Goal: Task Accomplishment & Management: Use online tool/utility

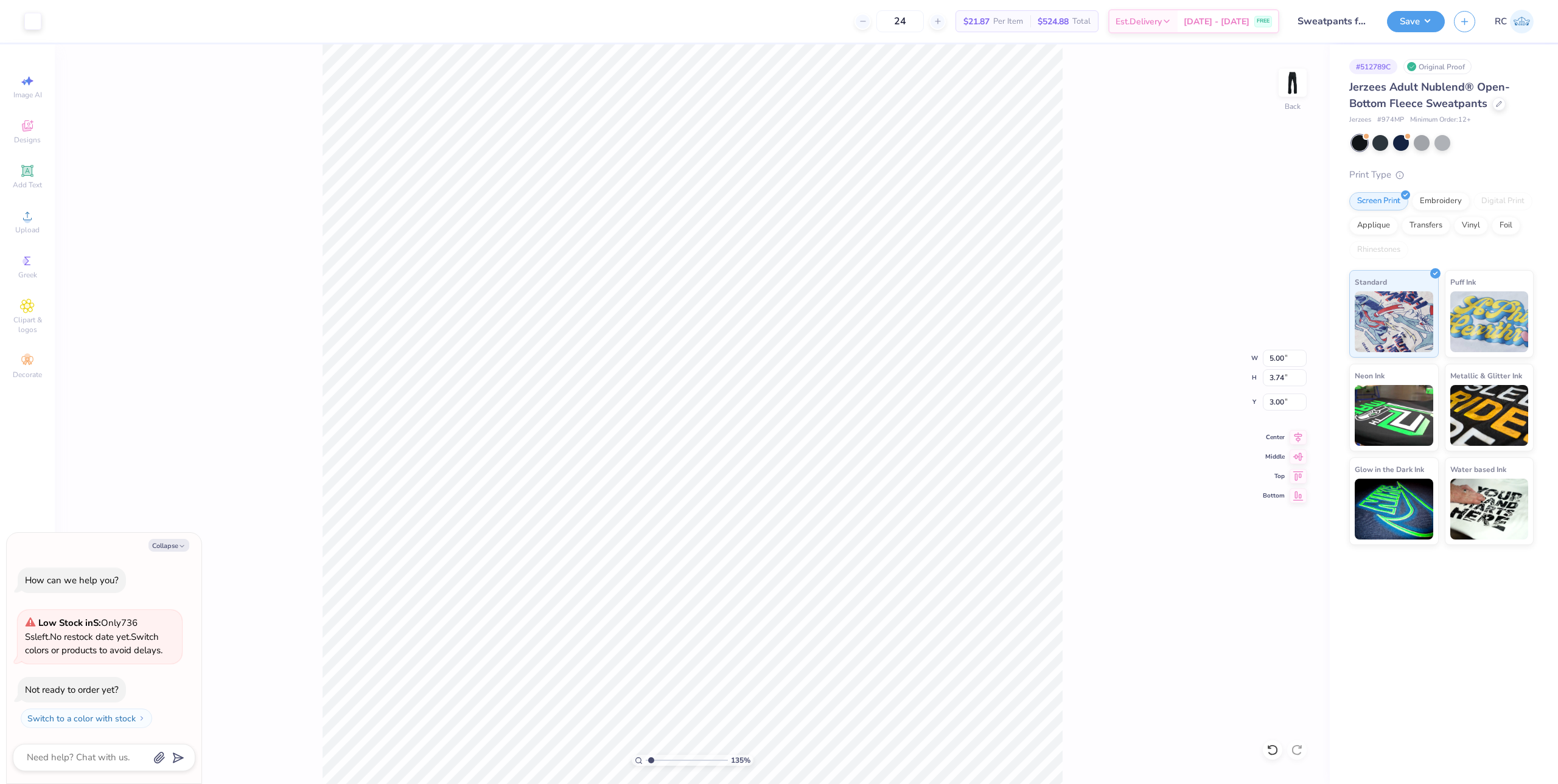
type input "1.35006143669128"
type textarea "x"
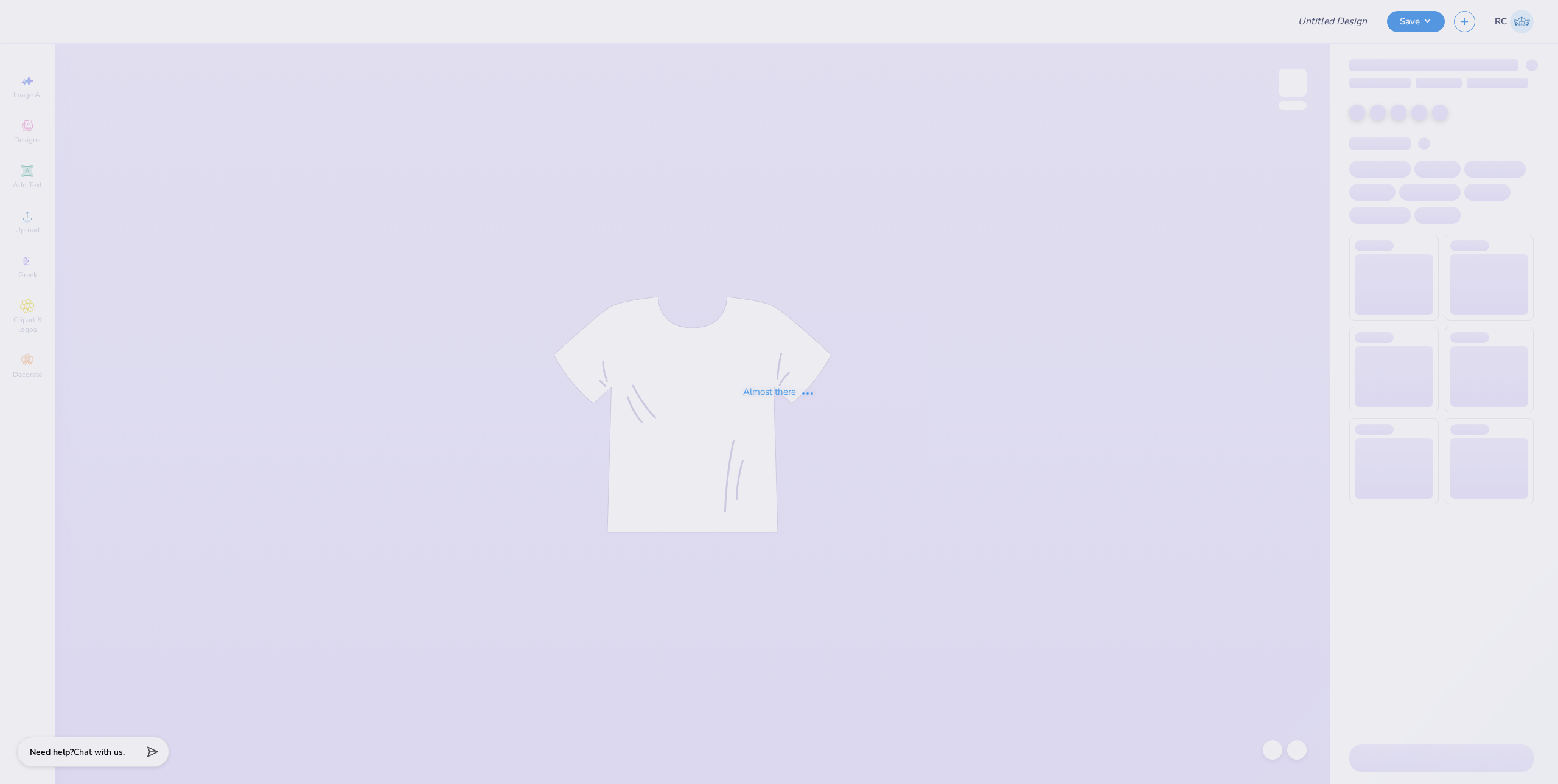
type input "parent's weekend 3"
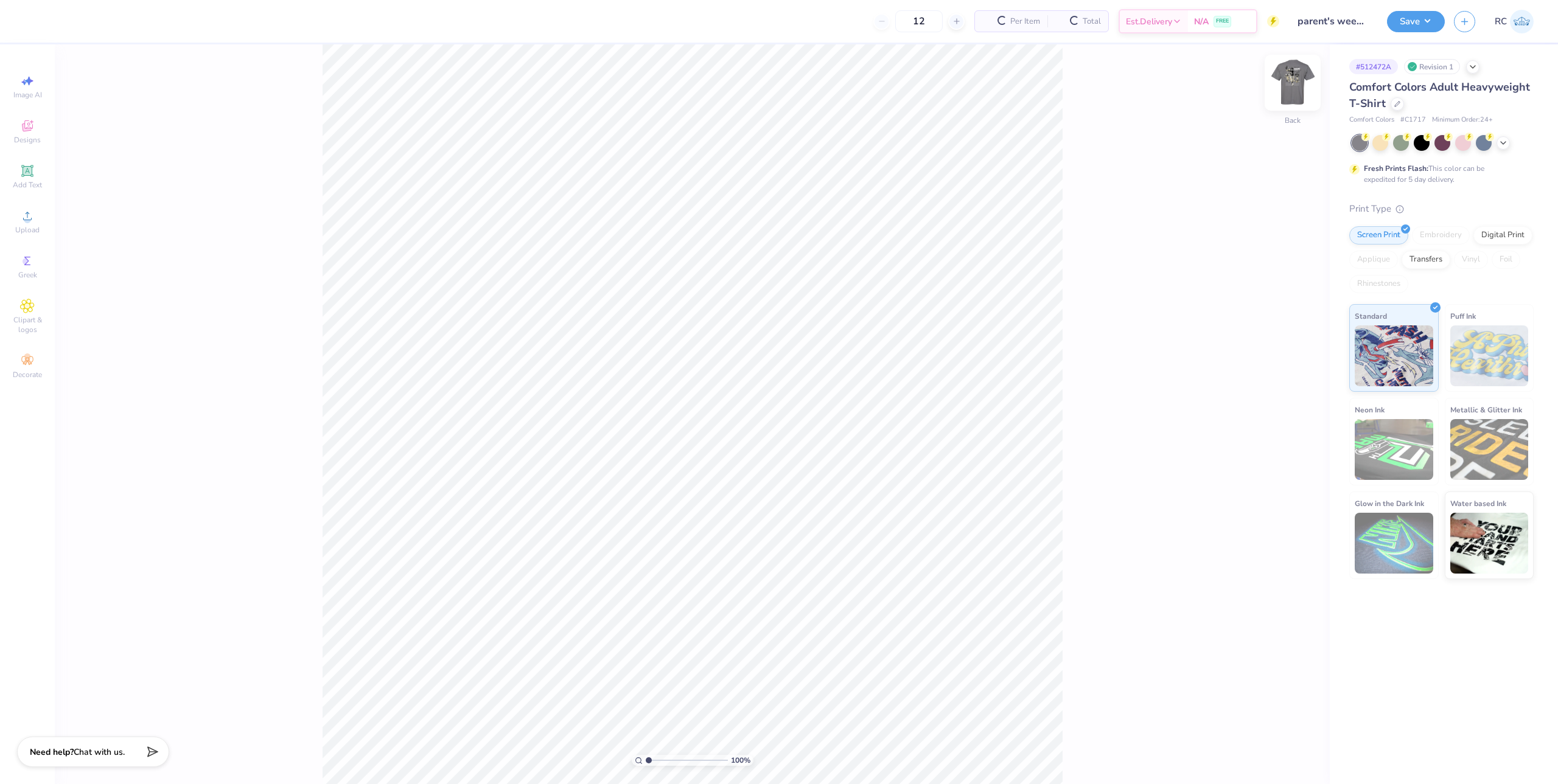
click at [1287, 72] on img at bounding box center [1293, 82] width 49 height 49
click at [722, 397] on li "Download vector" at bounding box center [706, 399] width 96 height 23
click at [1289, 78] on img at bounding box center [1293, 82] width 49 height 49
click at [1278, 93] on img at bounding box center [1293, 82] width 49 height 49
